Goal: Information Seeking & Learning: Learn about a topic

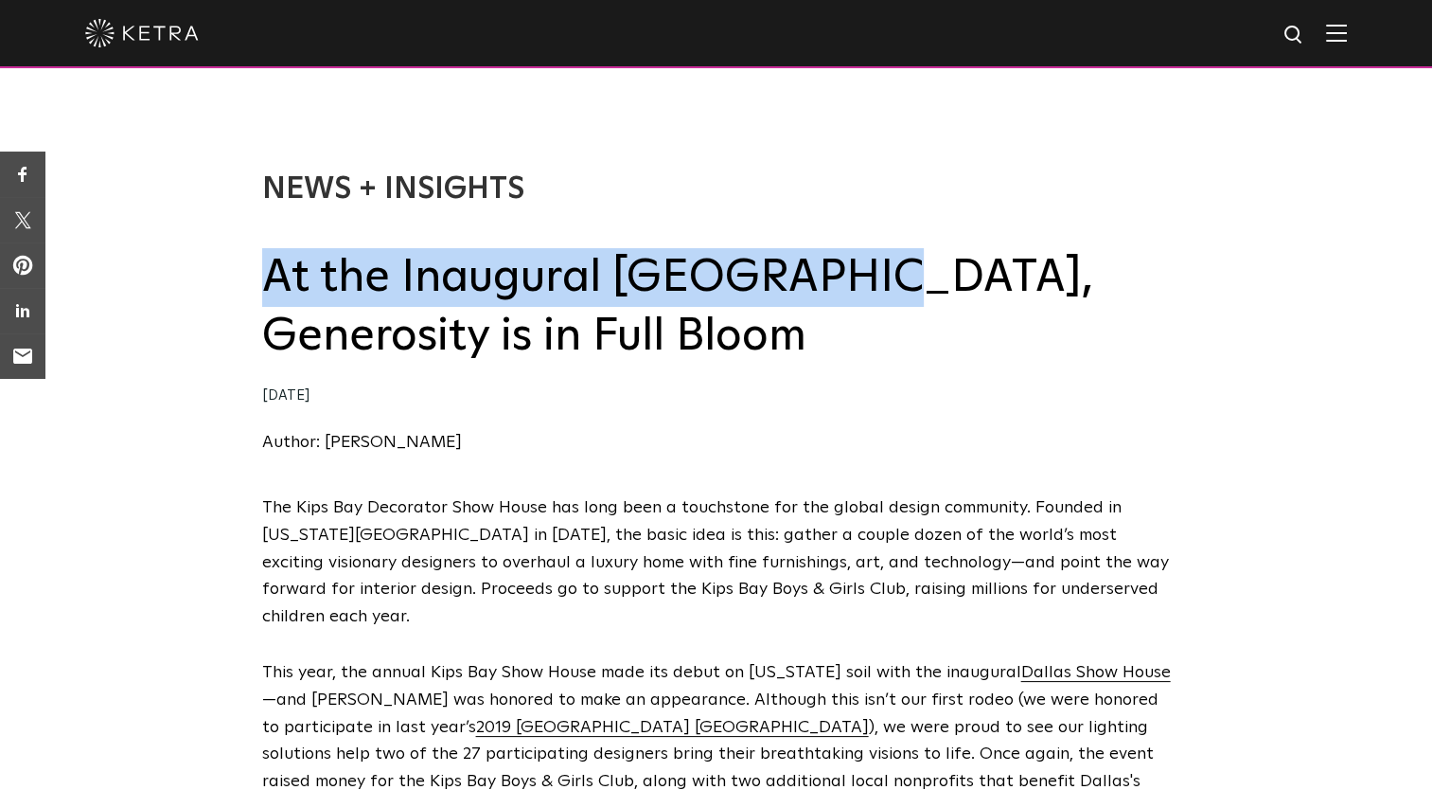
click at [838, 286] on h2 "At the Inaugural [GEOGRAPHIC_DATA], Generosity is in Full Bloom" at bounding box center [716, 307] width 909 height 118
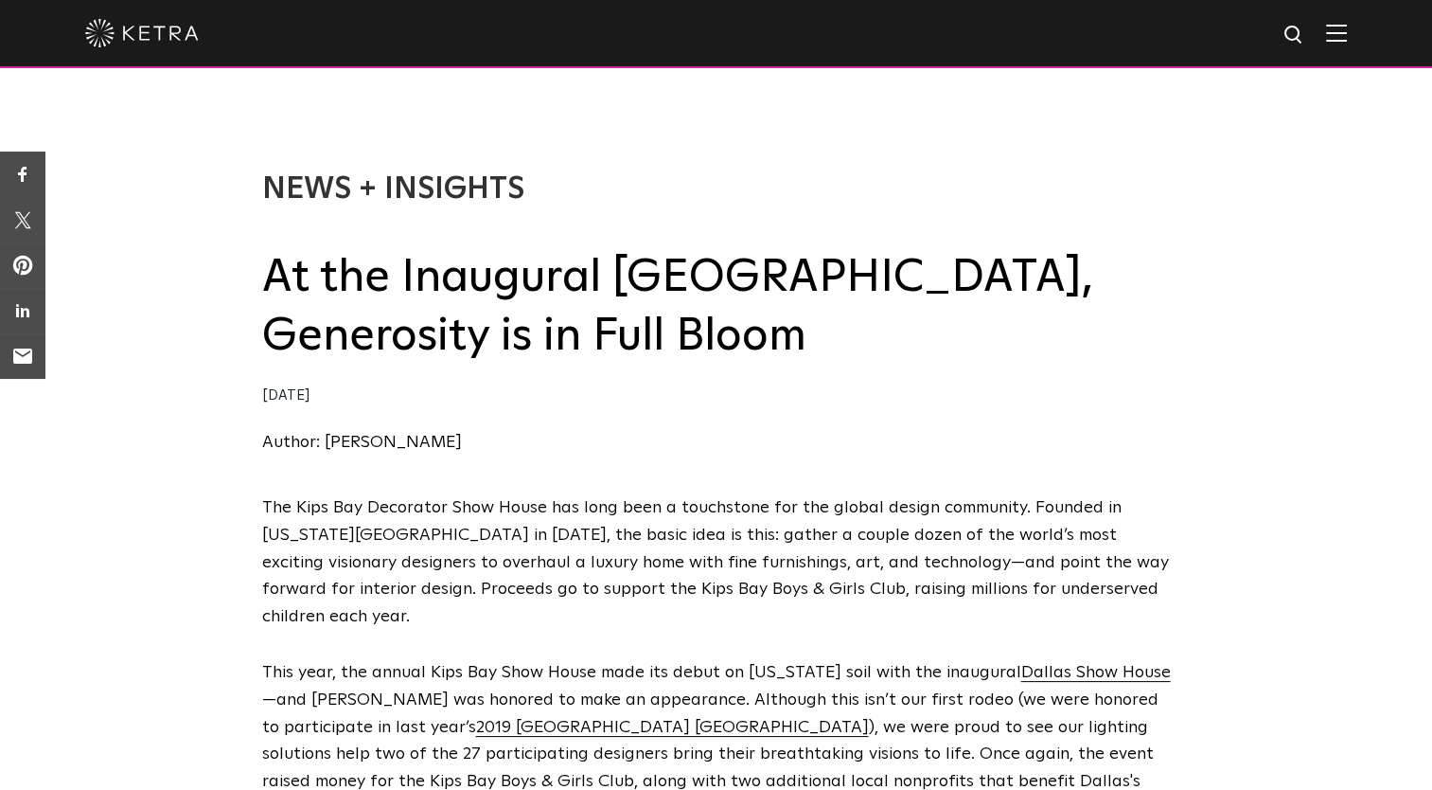
click at [212, 283] on div "News + Insights At the Inaugural [GEOGRAPHIC_DATA], Generosity is in Full Bloom…" at bounding box center [716, 295] width 1432 height 400
drag, startPoint x: 265, startPoint y: 279, endPoint x: 954, endPoint y: 365, distance: 694.6
click at [954, 365] on h2 "At the Inaugural [GEOGRAPHIC_DATA], Generosity is in Full Bloom" at bounding box center [716, 307] width 909 height 118
copy h2 "At the Inaugural [GEOGRAPHIC_DATA], Generosity is in Full Bloom"
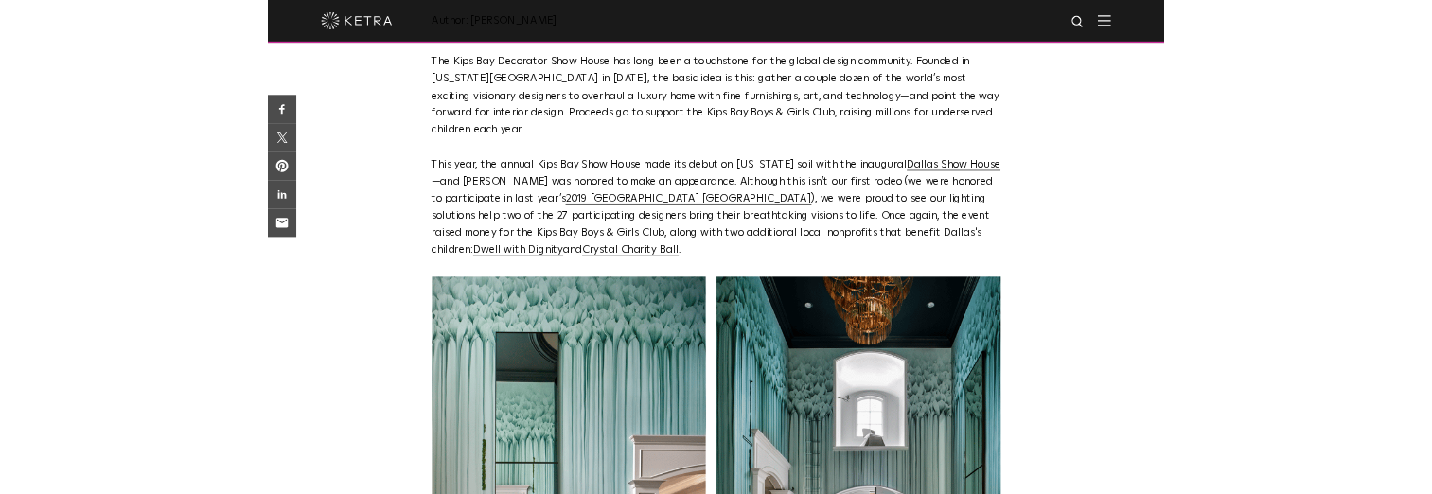
scroll to position [416, 0]
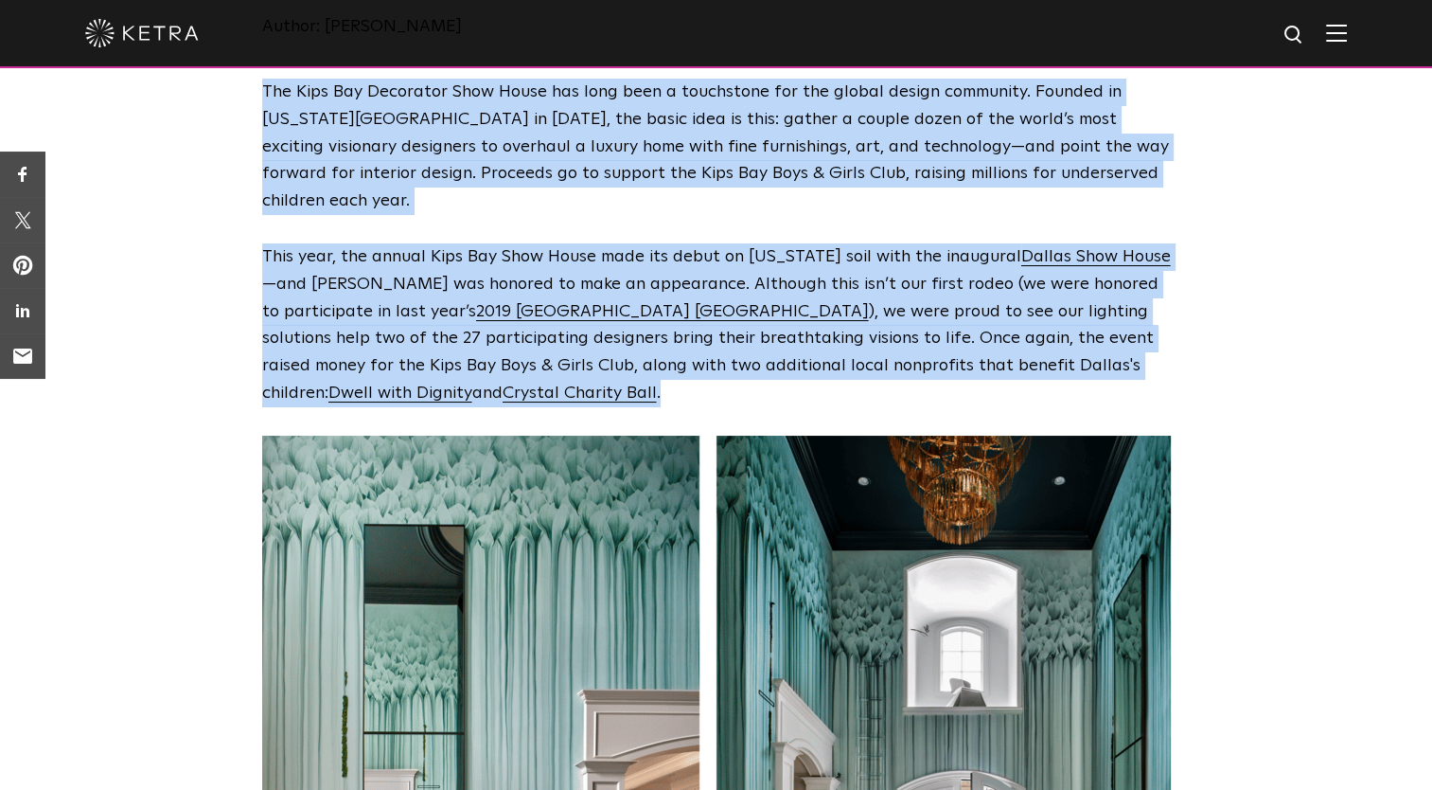
drag, startPoint x: 260, startPoint y: 86, endPoint x: 308, endPoint y: 377, distance: 294.5
copy span "Lor Ipsu Dol Sitametco Adip Elits doe temp inci u laboreetdo mag ali enimad min…"
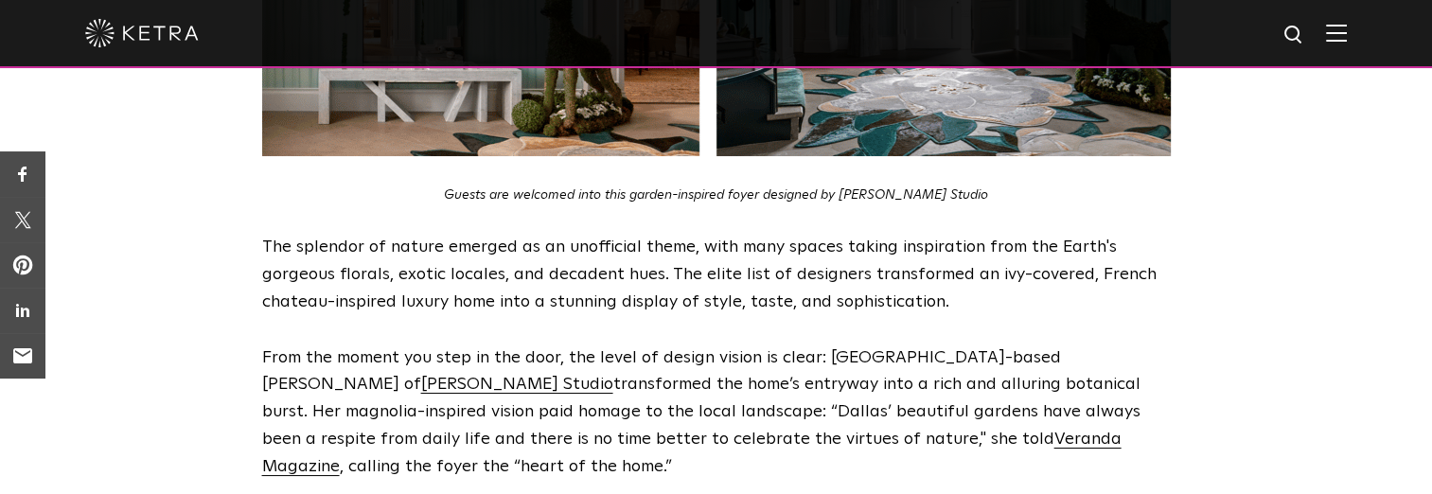
scroll to position [1291, 0]
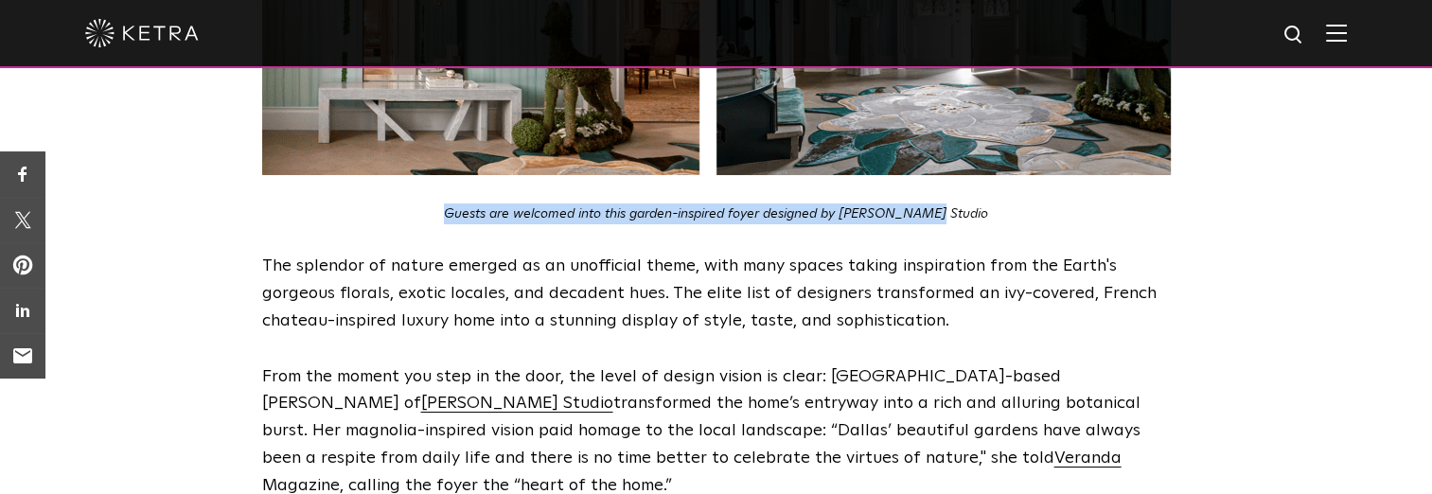
drag, startPoint x: 478, startPoint y: 188, endPoint x: 961, endPoint y: 196, distance: 482.9
copy em "Guests are welcomed into this garden-inspired foyer designed by [PERSON_NAME] S…"
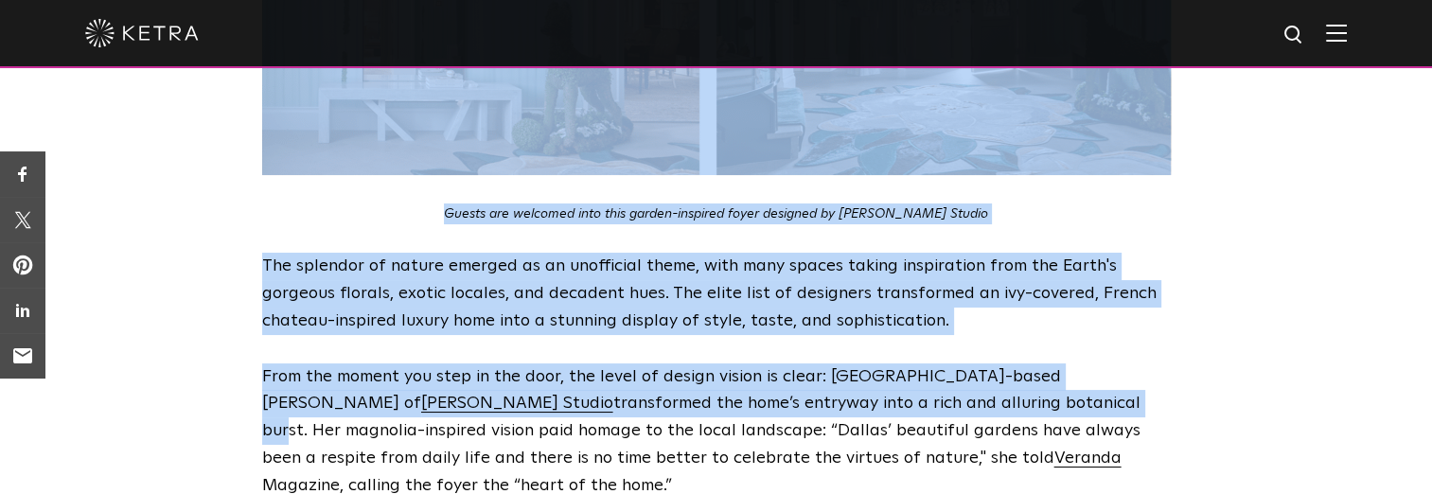
drag, startPoint x: 260, startPoint y: 233, endPoint x: 853, endPoint y: 366, distance: 607.5
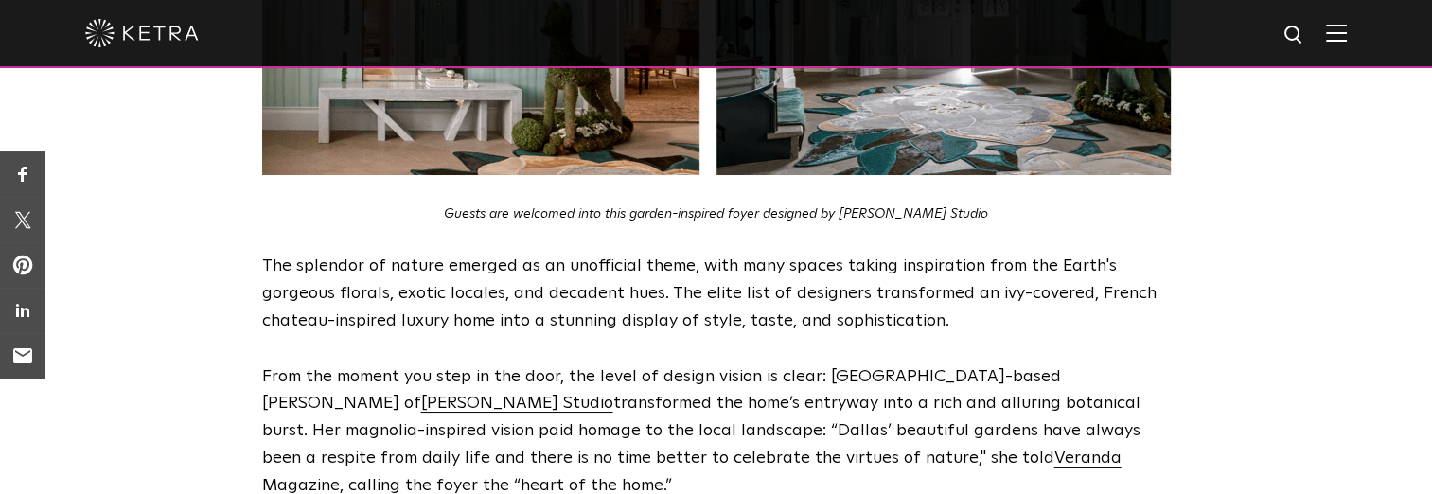
drag, startPoint x: 206, startPoint y: 276, endPoint x: 251, endPoint y: 294, distance: 47.7
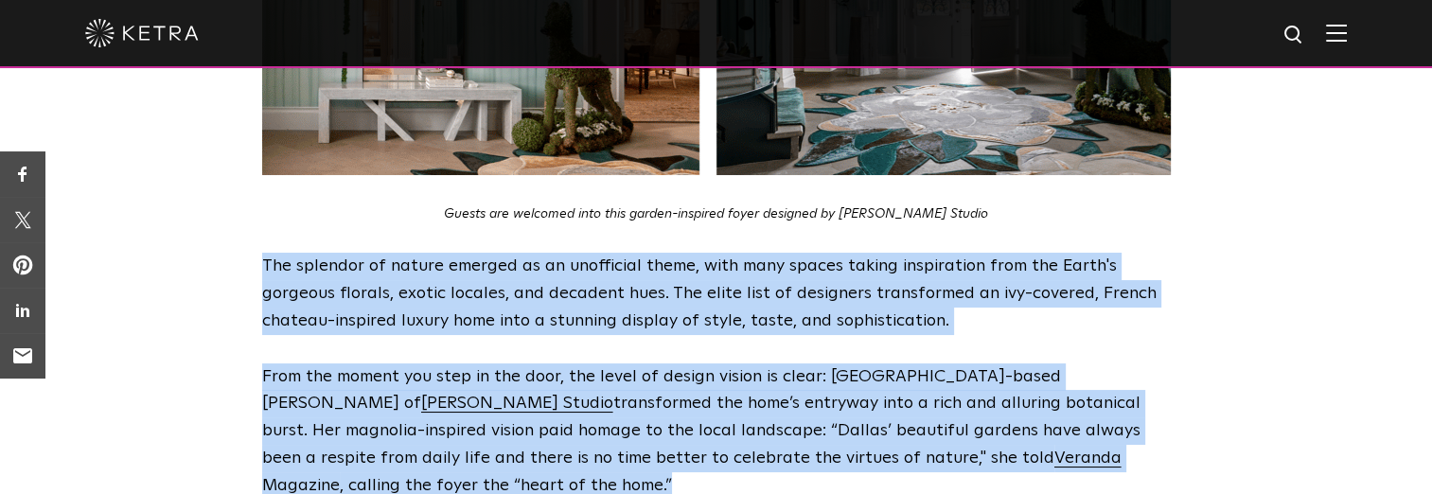
drag, startPoint x: 264, startPoint y: 240, endPoint x: 1158, endPoint y: 441, distance: 916.0
copy span "The splendor of nature emerged as an unofficial theme, with many spaces taking …"
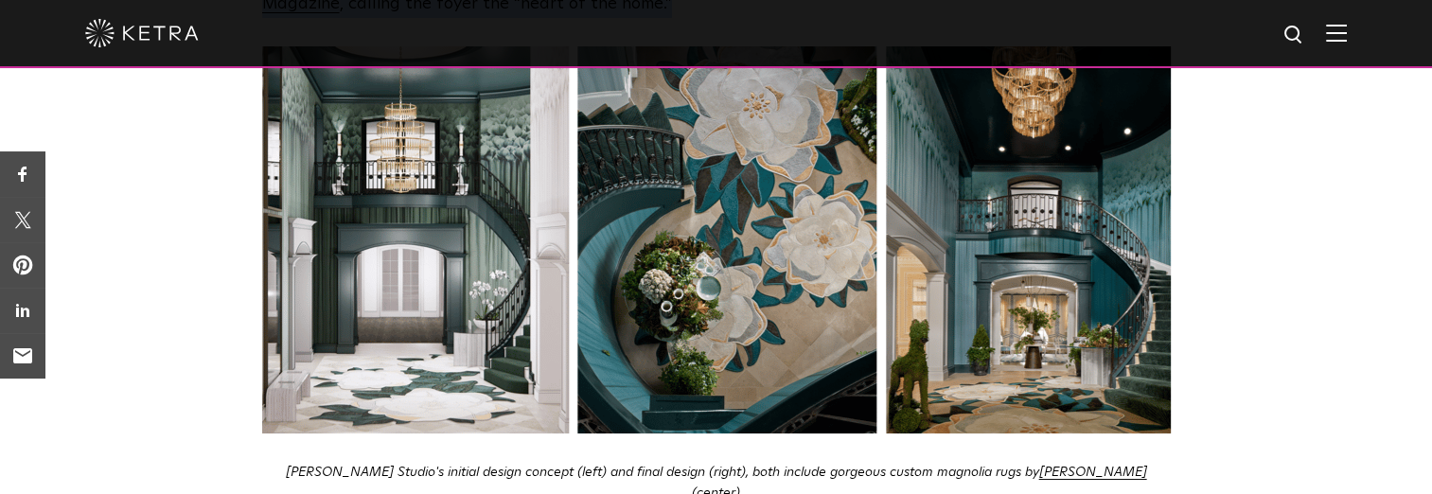
scroll to position [1809, 0]
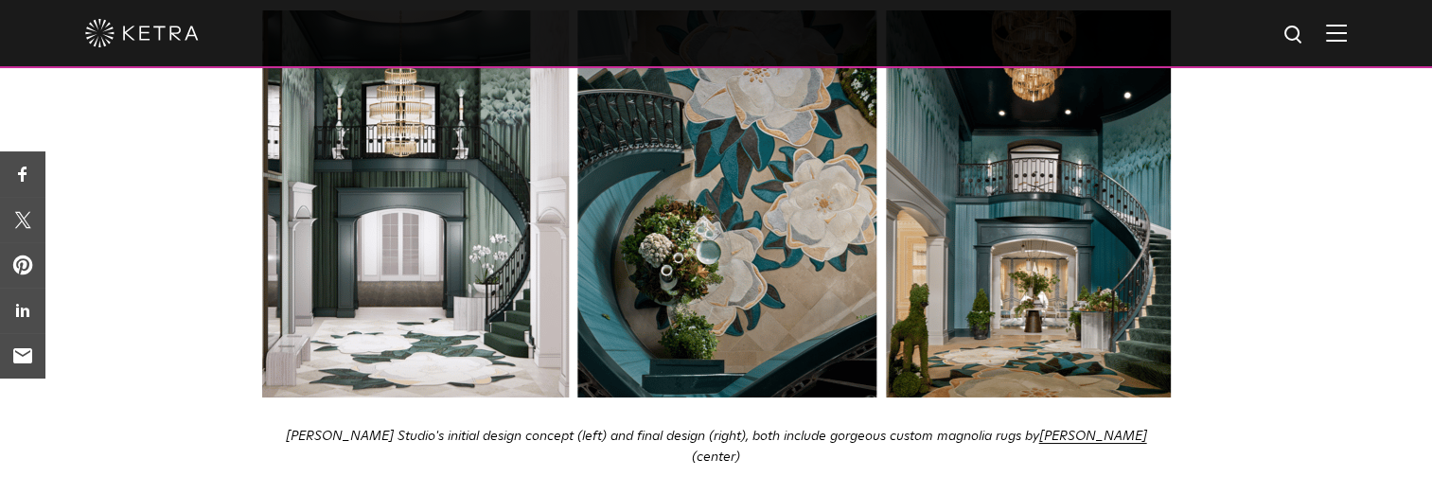
drag, startPoint x: 313, startPoint y: 384, endPoint x: 1130, endPoint y: 378, distance: 817.1
click at [1130, 426] on p "[PERSON_NAME] Studio's initial design concept (left) and final design (right), …" at bounding box center [716, 447] width 909 height 43
copy em "[PERSON_NAME] Studio's initial design concept (left) and final design (right), …"
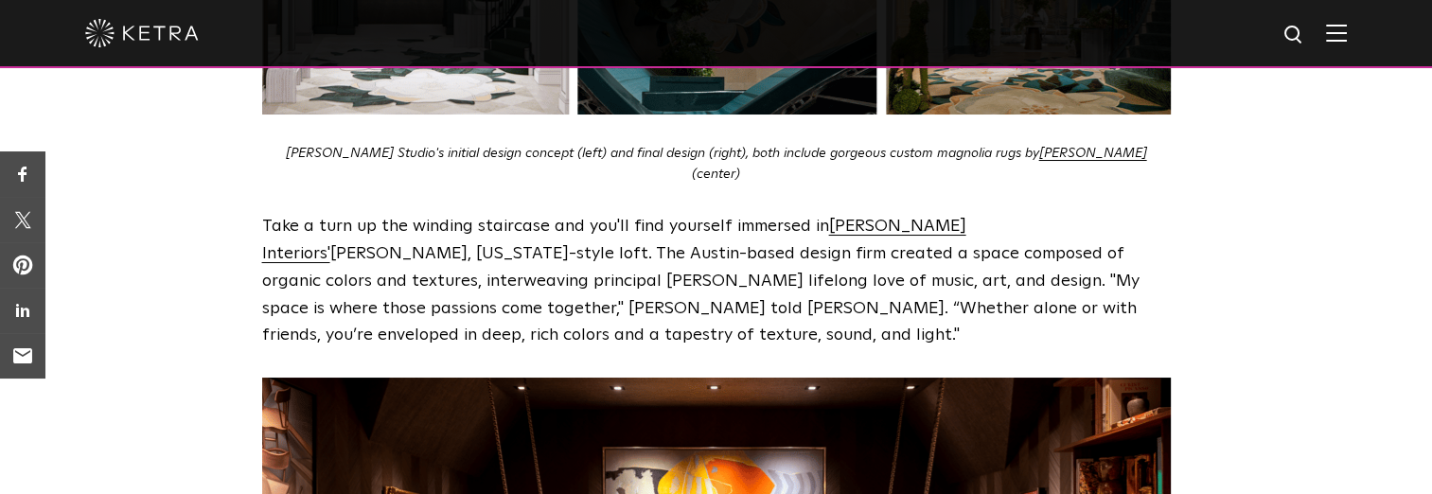
scroll to position [2102, 0]
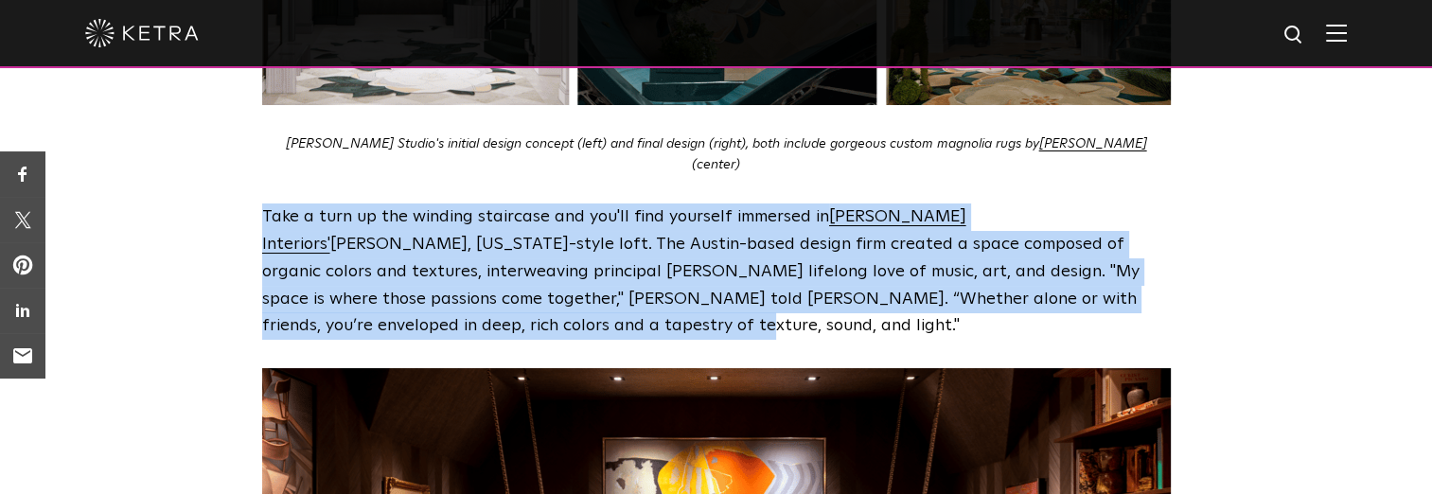
drag, startPoint x: 265, startPoint y: 142, endPoint x: 331, endPoint y: 252, distance: 128.3
click at [331, 252] on p "Take a turn up the winding staircase and you'll find yourself immersed in [PERS…" at bounding box center [716, 272] width 909 height 136
copy p "Take a turn up the winding staircase and you'll find yourself immersed in [PERS…"
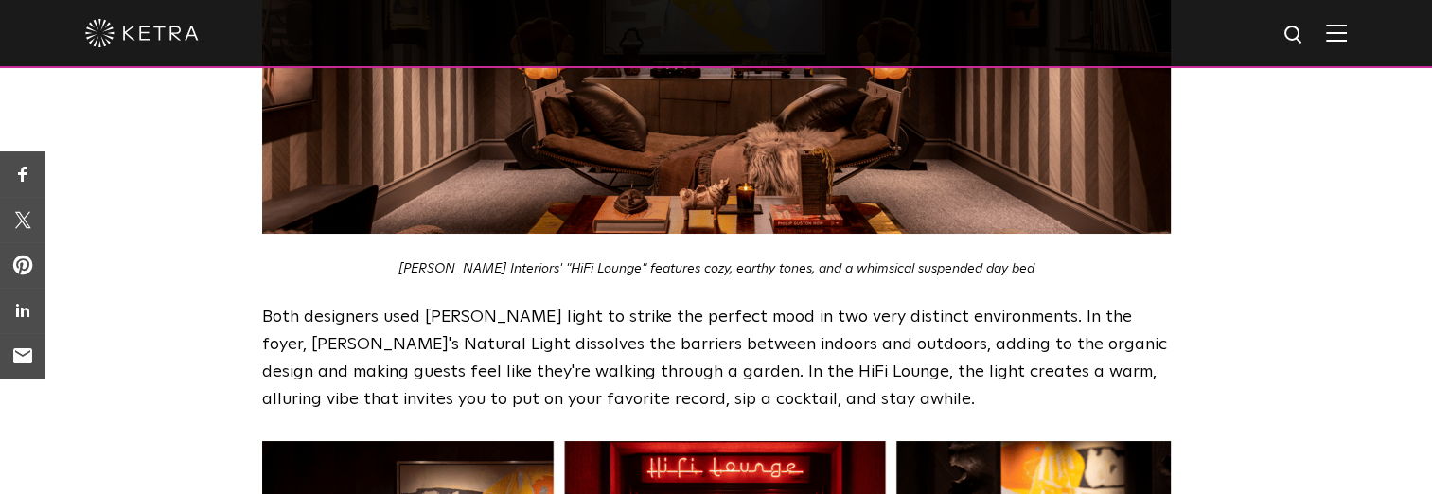
scroll to position [2642, 0]
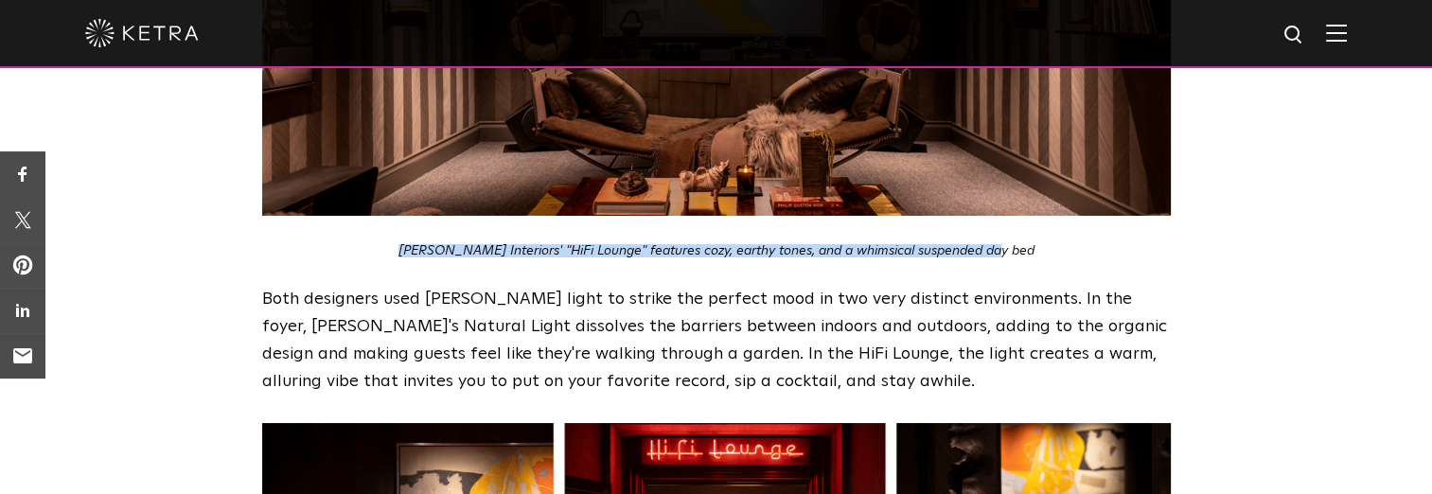
drag, startPoint x: 420, startPoint y: 175, endPoint x: 1011, endPoint y: 172, distance: 590.8
click at [1011, 244] on p "[PERSON_NAME] Interiors' "HiFi Lounge" features cozy, earthy tones, and a whims…" at bounding box center [716, 250] width 909 height 13
copy em "[PERSON_NAME] Interiors' "HiFi Lounge" features cozy, earthy tones, and a whims…"
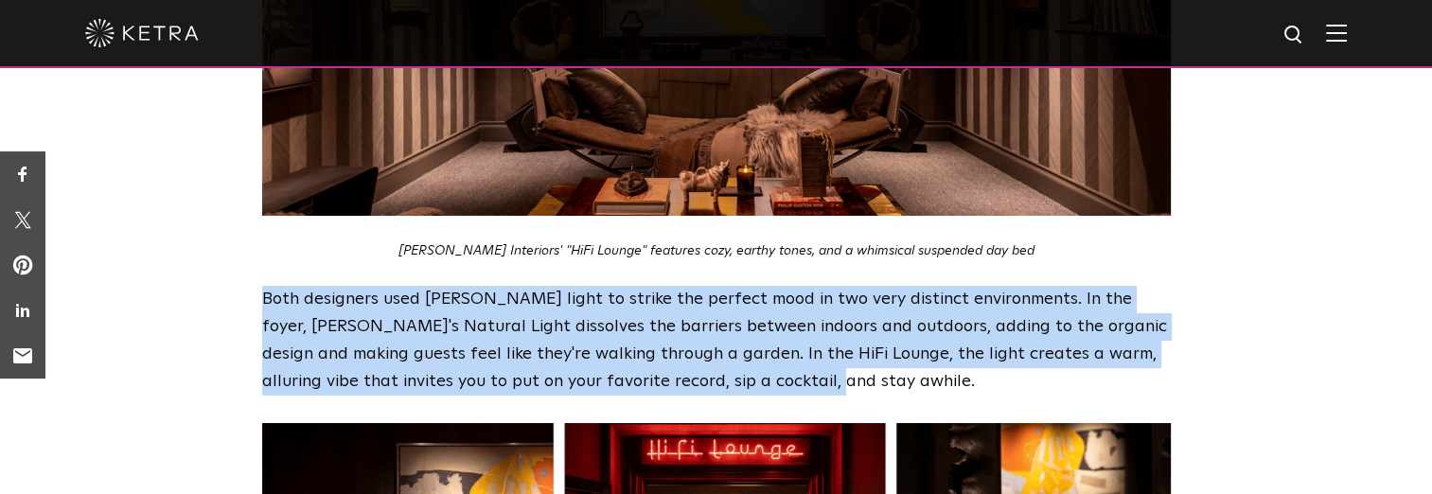
drag, startPoint x: 262, startPoint y: 221, endPoint x: 735, endPoint y: 307, distance: 480.2
click at [735, 307] on p "Both designers used [PERSON_NAME] light to strike the perfect mood in two very …" at bounding box center [716, 340] width 909 height 109
copy p "Both designers used [PERSON_NAME] light to strike the perfect mood in two very …"
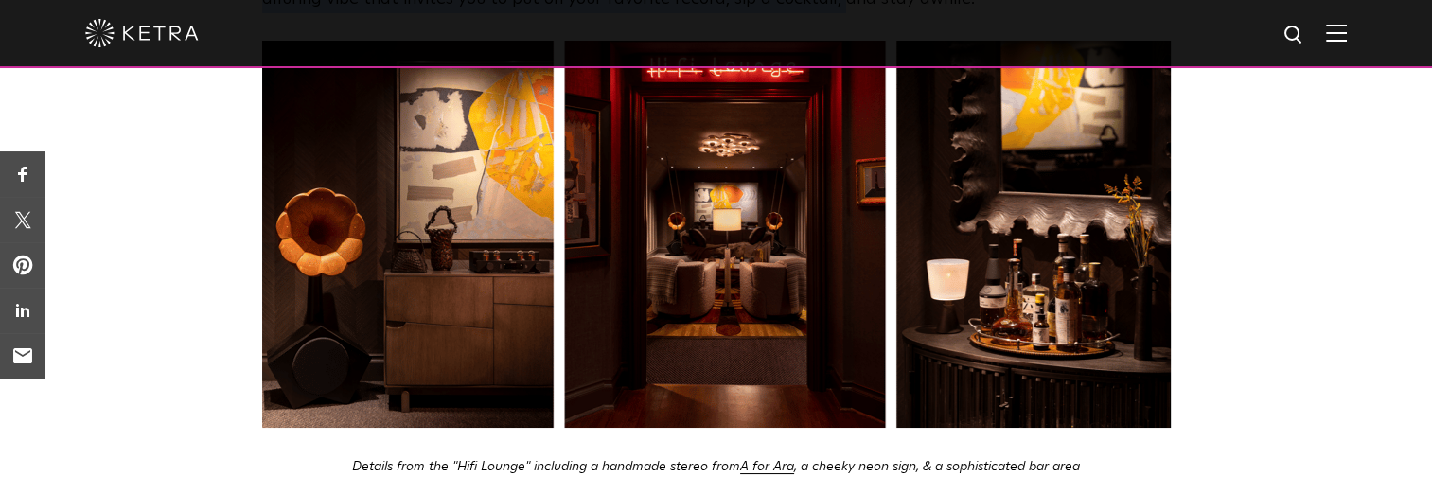
scroll to position [3140, 0]
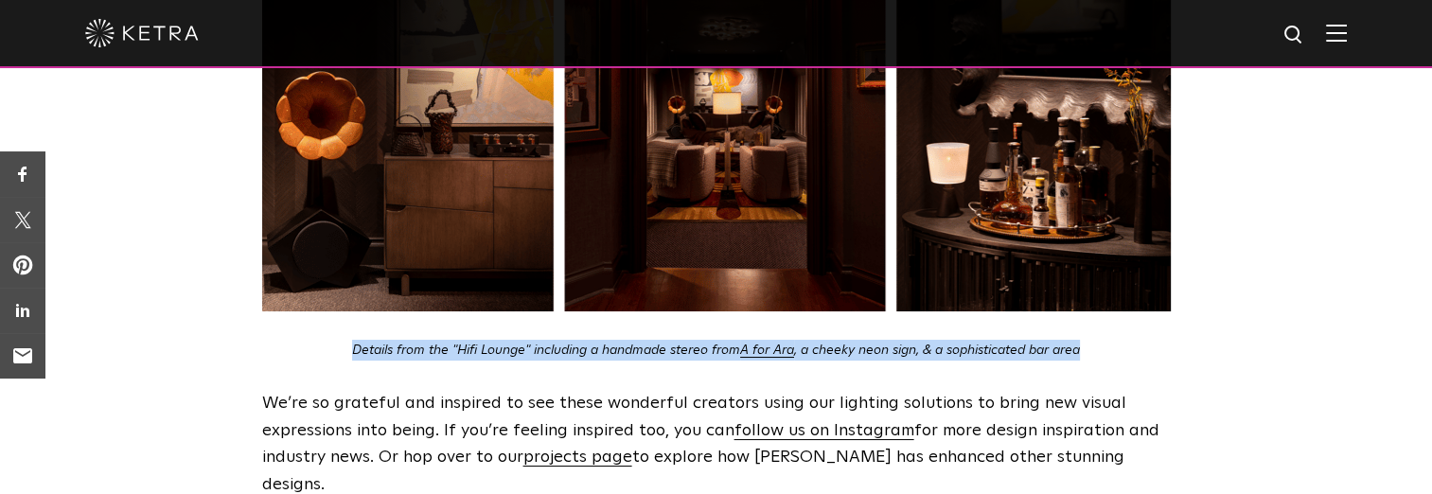
drag, startPoint x: 352, startPoint y: 270, endPoint x: 1083, endPoint y: 275, distance: 730.9
click at [1083, 340] on p "Details from the "Hifi Lounge" including a handmade stereo from A for Ara , a c…" at bounding box center [716, 350] width 909 height 21
copy p "Details from the "Hifi Lounge" including a handmade stereo from A for Ara , a c…"
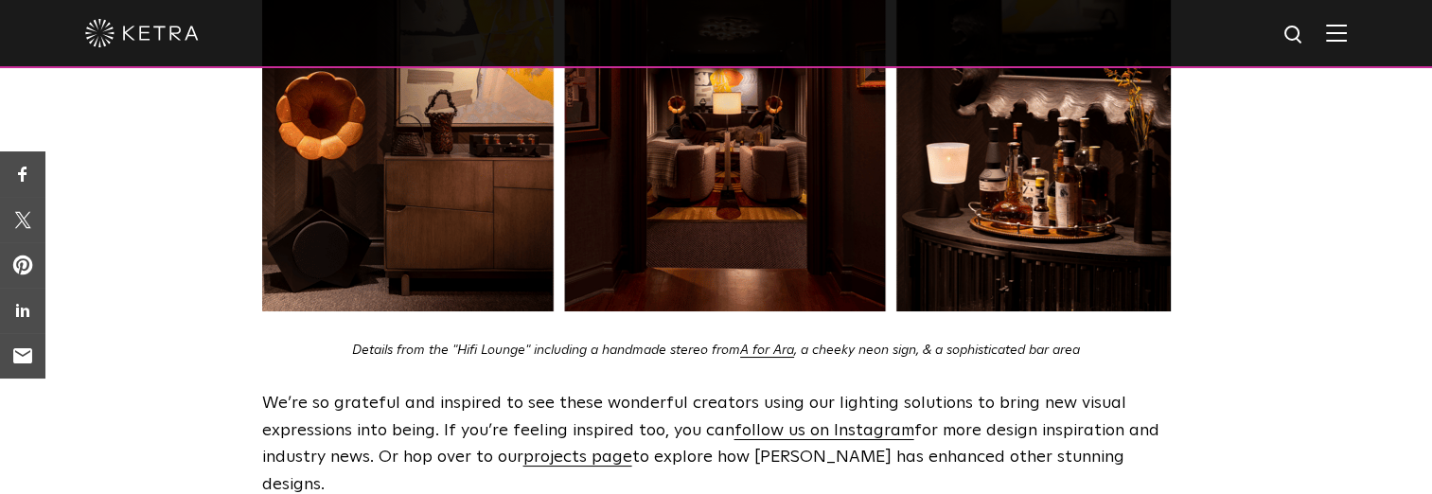
drag, startPoint x: 254, startPoint y: 316, endPoint x: 1163, endPoint y: 390, distance: 911.9
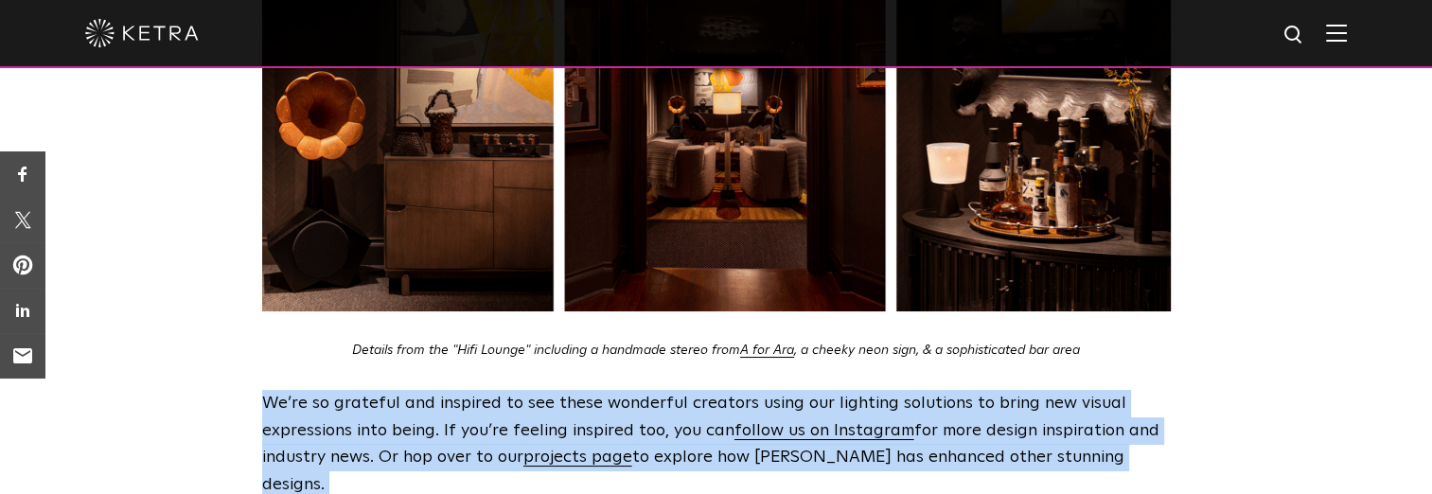
drag, startPoint x: 617, startPoint y: 445, endPoint x: 268, endPoint y: 324, distance: 369.8
copy span "We’re so grateful and inspired to see these wonderful creators using our lighti…"
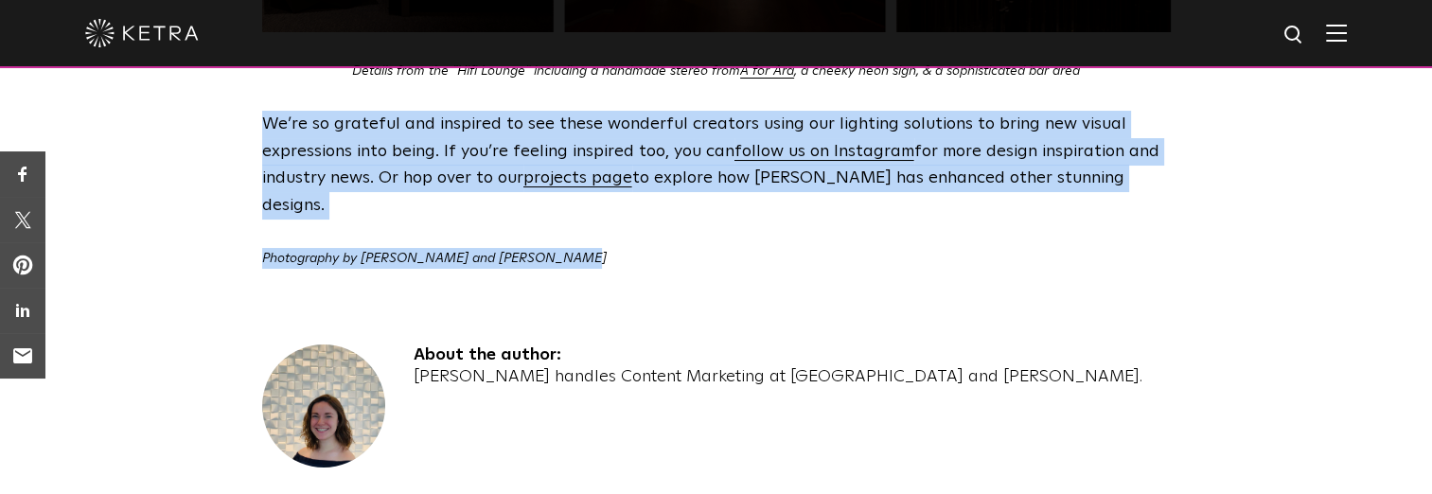
scroll to position [3428, 0]
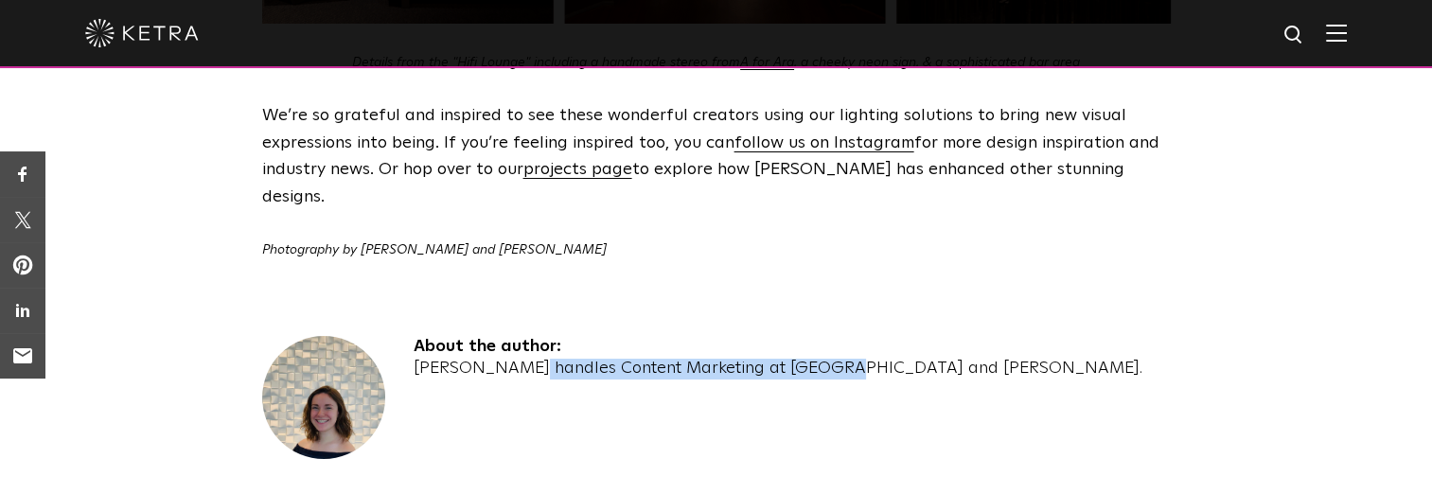
drag, startPoint x: 413, startPoint y: 272, endPoint x: 731, endPoint y: 279, distance: 318.2
click at [731, 336] on div "About the author: [PERSON_NAME] handles Content Marketing at [GEOGRAPHIC_DATA] …" at bounding box center [778, 418] width 729 height 164
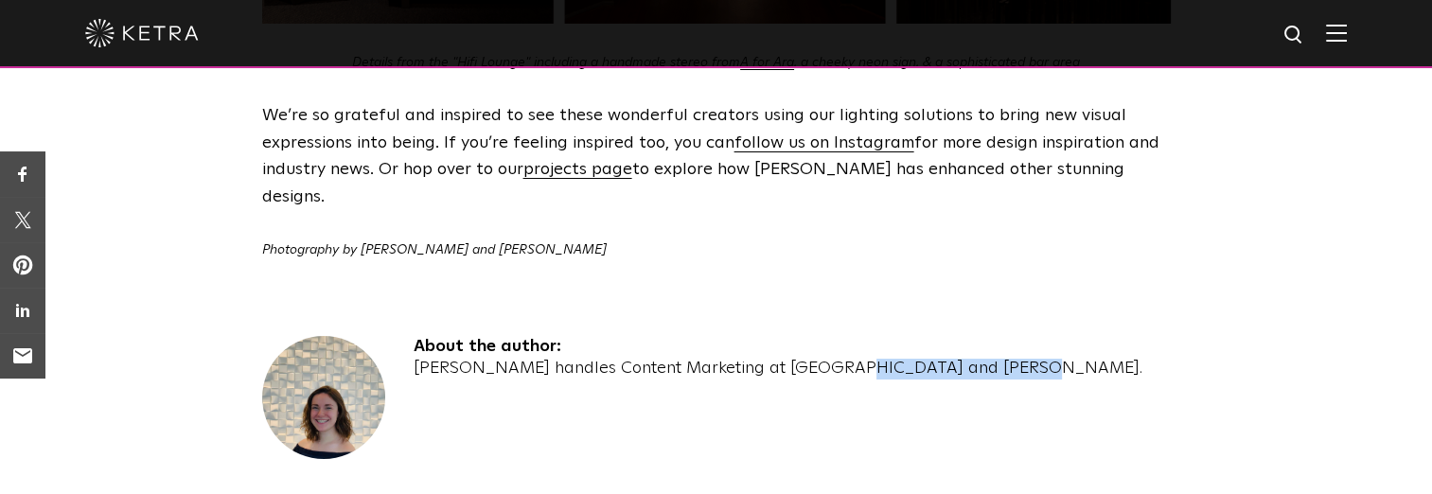
drag, startPoint x: 738, startPoint y: 274, endPoint x: 894, endPoint y: 281, distance: 156.4
click at [894, 336] on div "About the author: [PERSON_NAME] handles Content Marketing at [GEOGRAPHIC_DATA] …" at bounding box center [716, 418] width 909 height 164
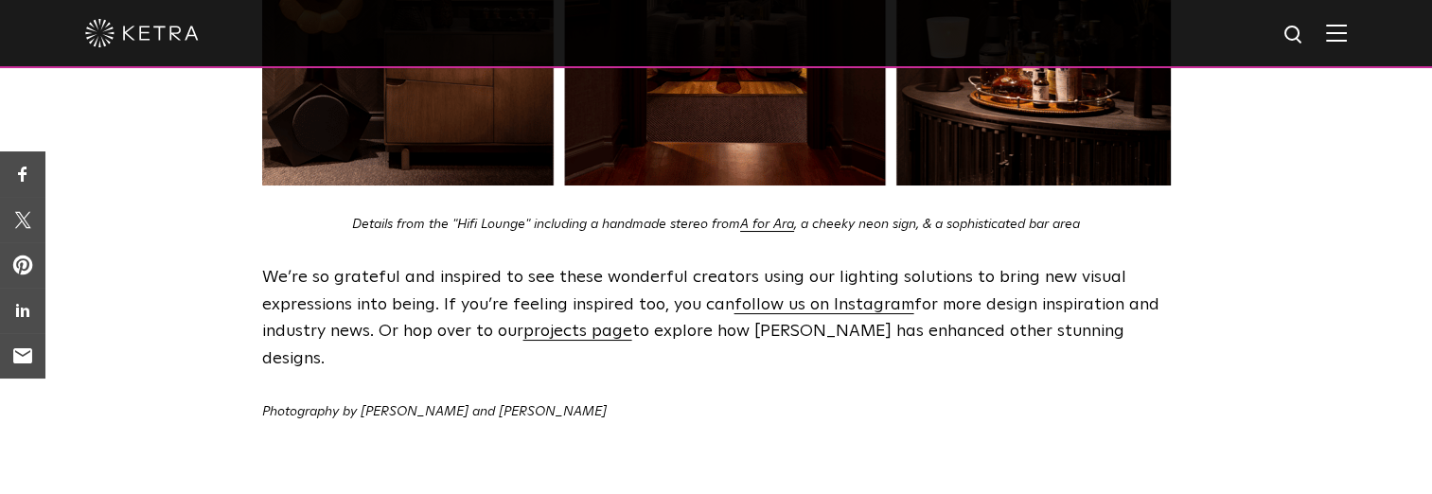
scroll to position [3276, 0]
